Goal: Find specific fact: Find specific fact

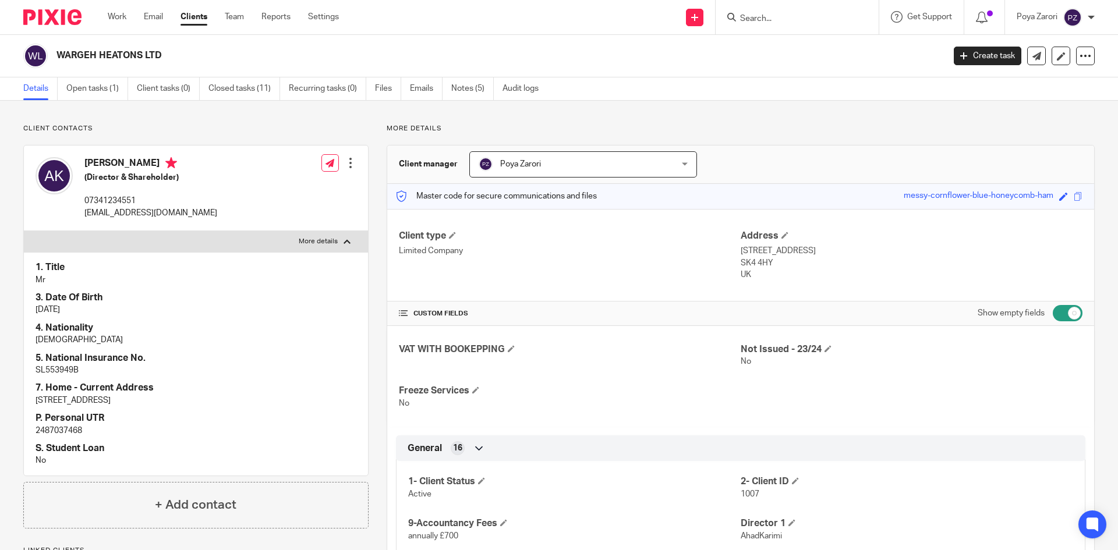
click at [788, 23] on input "Search" at bounding box center [791, 19] width 105 height 10
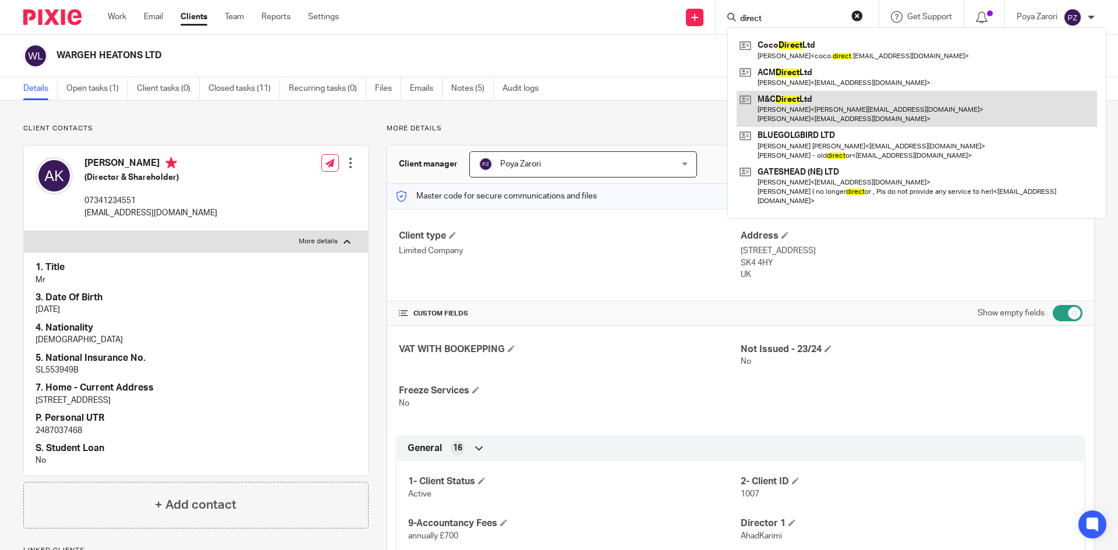
type input "direct"
click at [789, 103] on link at bounding box center [916, 109] width 360 height 36
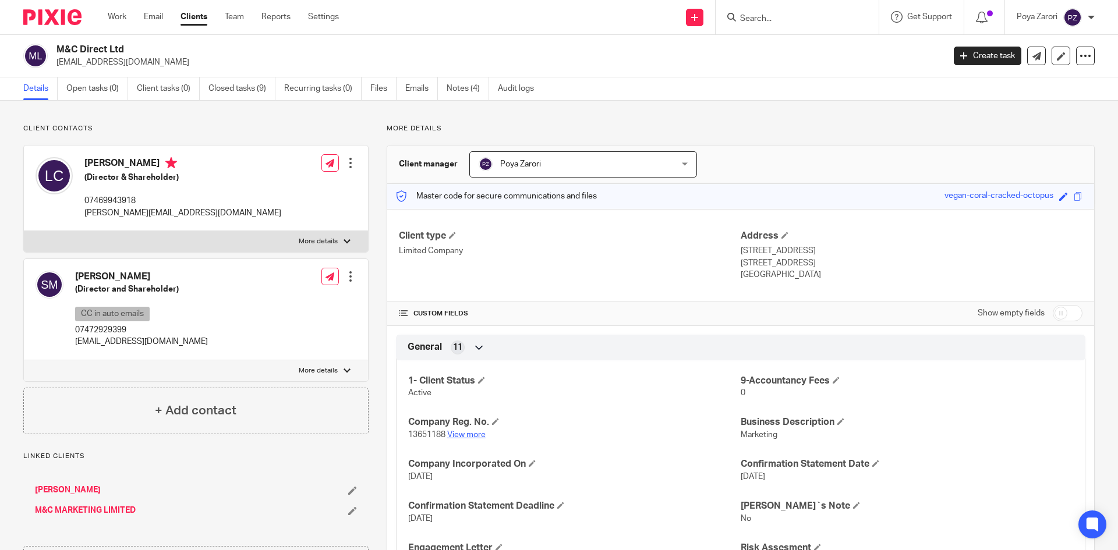
click at [476, 432] on link "View more" at bounding box center [466, 435] width 38 height 8
click at [757, 23] on input "Search" at bounding box center [791, 19] width 105 height 10
type input "top"
click at [787, 45] on link at bounding box center [834, 50] width 197 height 27
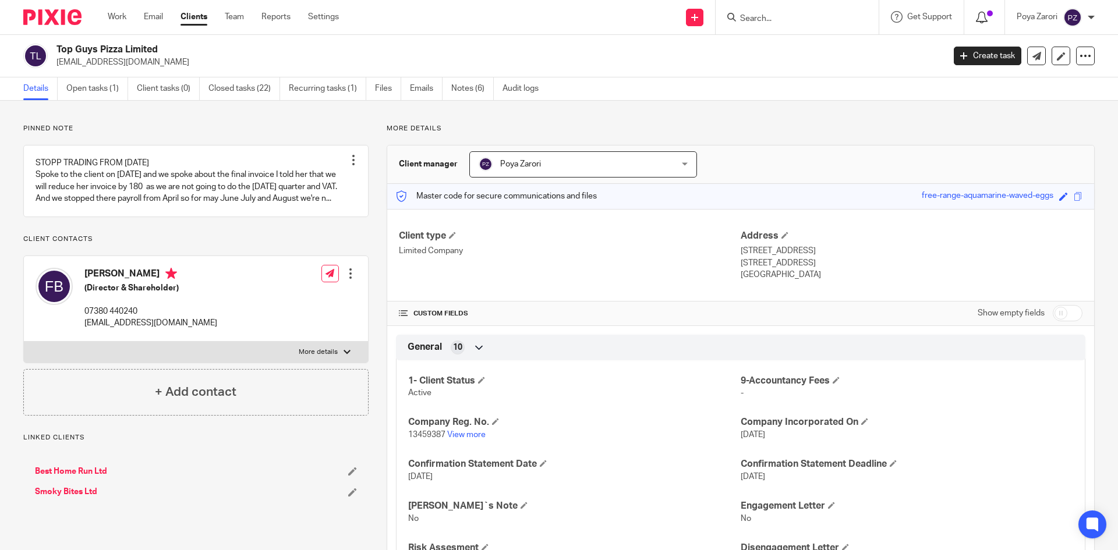
click at [986, 16] on icon at bounding box center [982, 18] width 12 height 12
click at [335, 363] on label "More details" at bounding box center [196, 352] width 344 height 21
click at [24, 342] on input "More details" at bounding box center [23, 341] width 1 height 1
checkbox input "true"
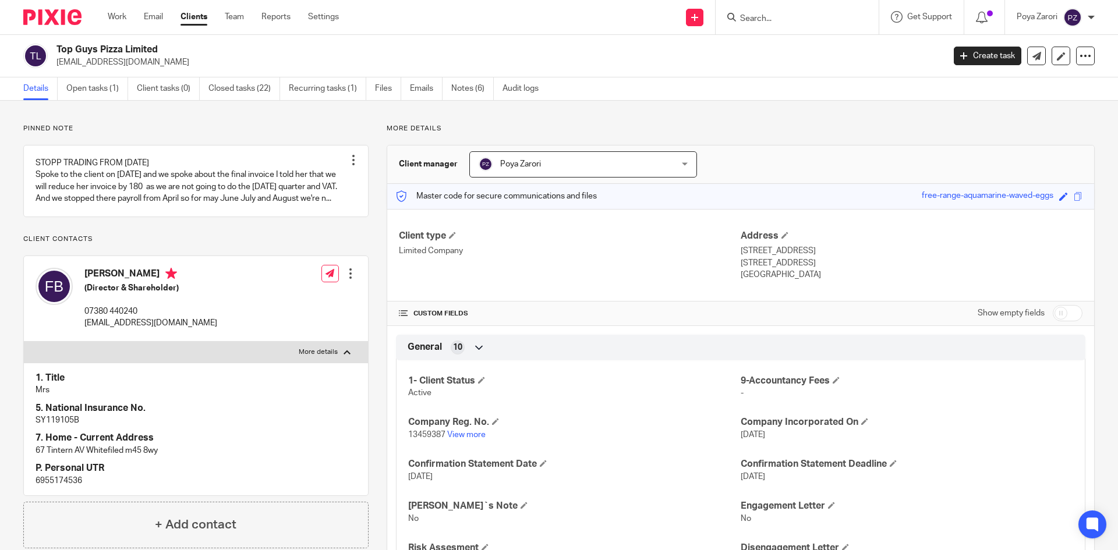
click at [48, 487] on p "6955174536" at bounding box center [196, 481] width 321 height 12
copy p "6955174536"
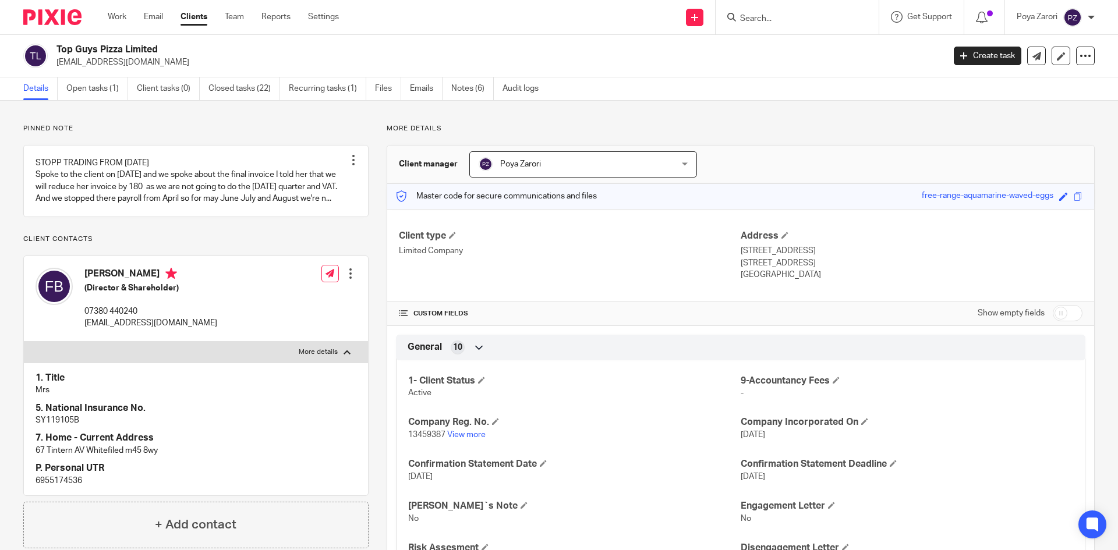
click at [764, 23] on input "Search" at bounding box center [791, 19] width 105 height 10
type input "TD HEA"
click at [768, 46] on link at bounding box center [834, 50] width 197 height 27
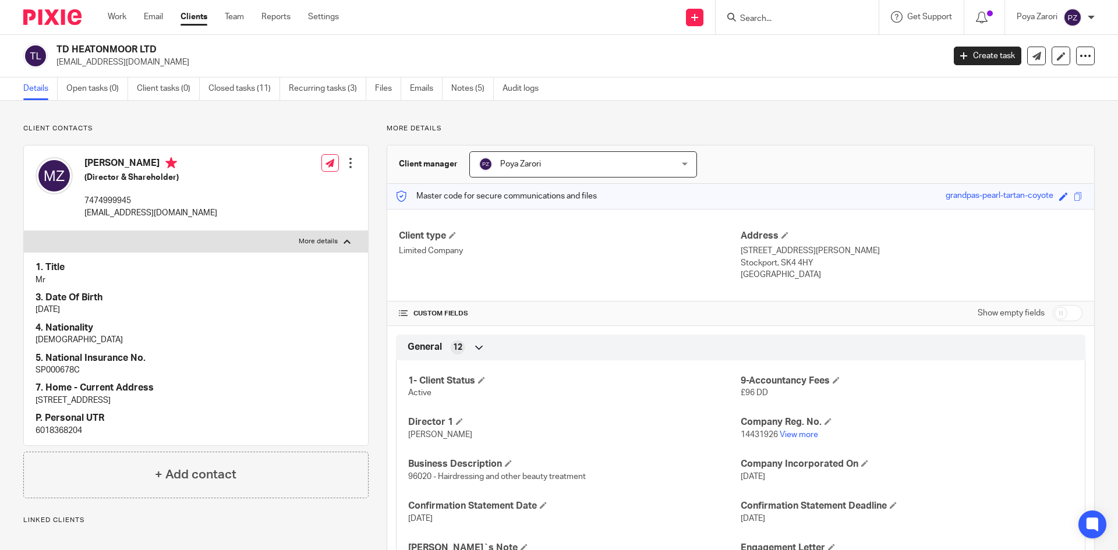
click at [60, 432] on p "6018368204" at bounding box center [196, 431] width 321 height 12
copy div "6018368204"
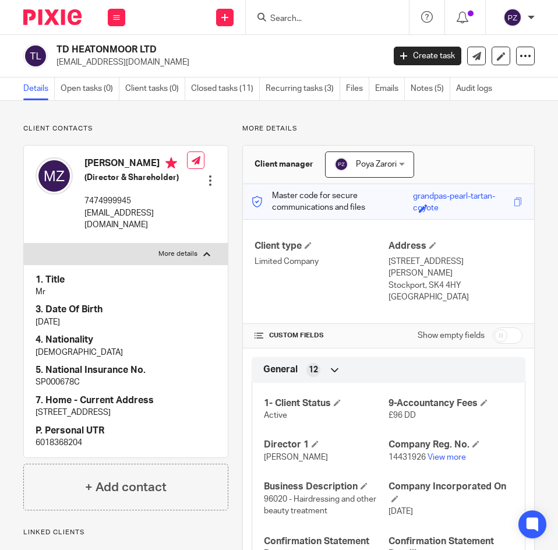
click at [327, 17] on input "Search" at bounding box center [321, 19] width 105 height 10
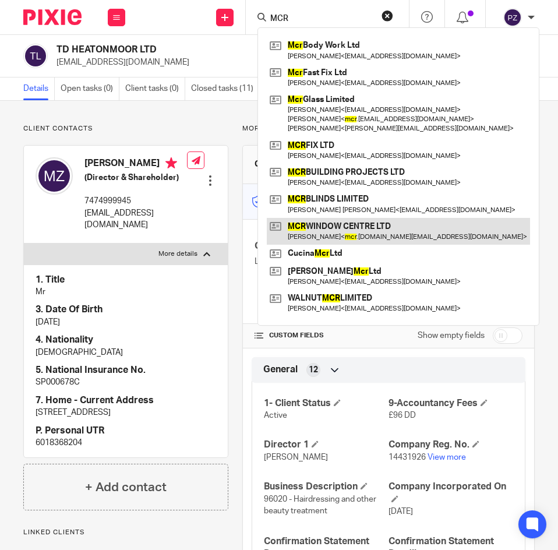
type input "MCR"
click at [346, 226] on link at bounding box center [398, 231] width 263 height 27
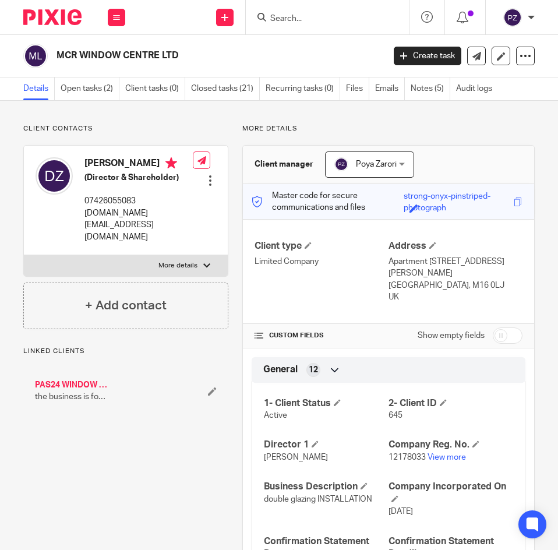
click at [101, 222] on p "[DOMAIN_NAME][EMAIL_ADDRESS][DOMAIN_NAME]" at bounding box center [138, 225] width 108 height 36
copy div "[DOMAIN_NAME][EMAIL_ADDRESS][DOMAIN_NAME]"
drag, startPoint x: 185, startPoint y: 55, endPoint x: 48, endPoint y: 59, distance: 136.9
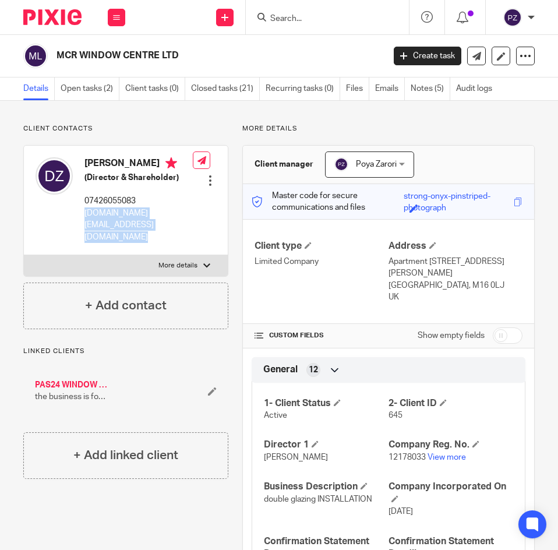
click at [48, 59] on div "MCR WINDOW CENTRE LTD" at bounding box center [199, 56] width 353 height 24
copy div "MCR WINDOW CENTRE LTD"
click at [440, 453] on link "View more" at bounding box center [446, 457] width 38 height 8
click at [192, 261] on p "More details" at bounding box center [177, 265] width 39 height 9
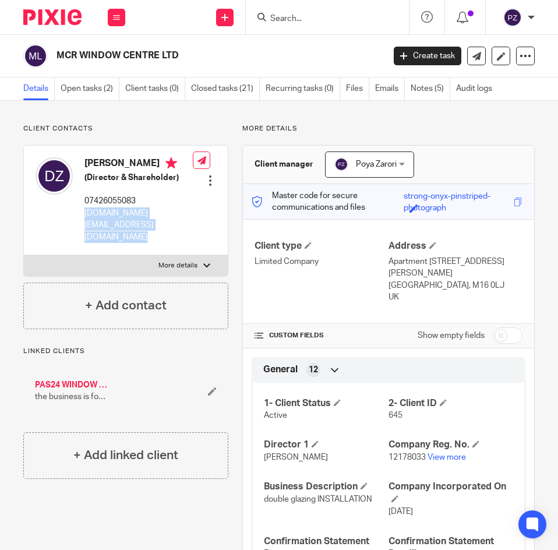
click at [24, 255] on input "More details" at bounding box center [23, 254] width 1 height 1
checkbox input "true"
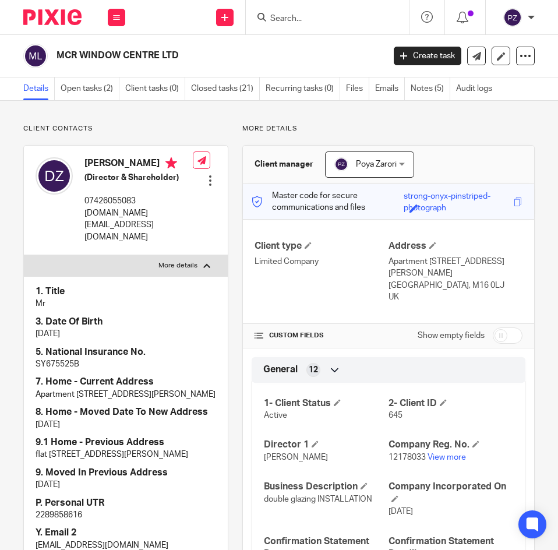
click at [55, 358] on p "SY675525B" at bounding box center [126, 364] width 180 height 12
click at [54, 358] on p "SY675525B" at bounding box center [126, 364] width 180 height 12
copy p "SY675525B"
